Goal: Navigation & Orientation: Find specific page/section

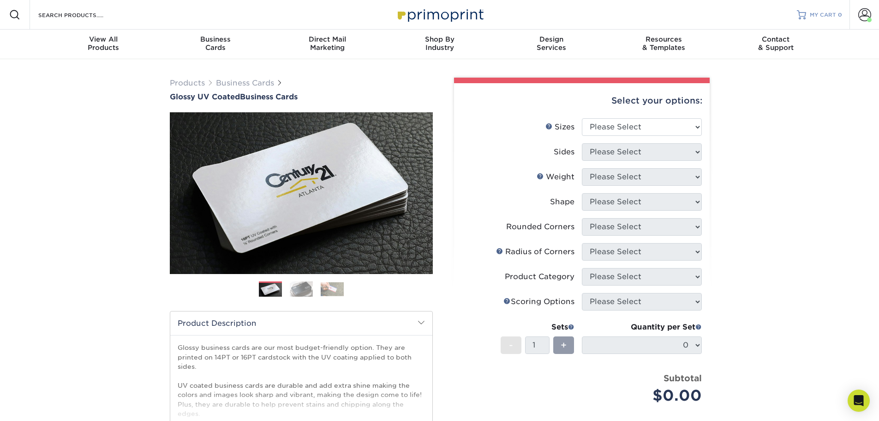
click at [817, 16] on span "MY CART" at bounding box center [823, 15] width 26 height 8
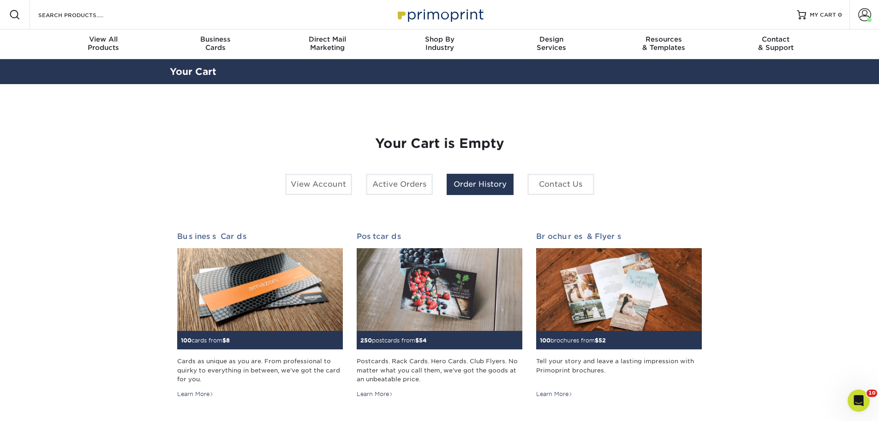
click at [505, 187] on link "Order History" at bounding box center [480, 184] width 67 height 21
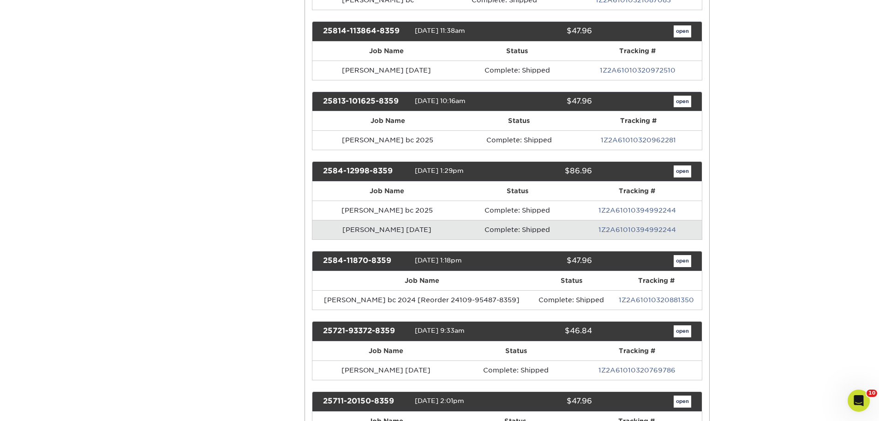
scroll to position [369, 0]
